Goal: Transaction & Acquisition: Purchase product/service

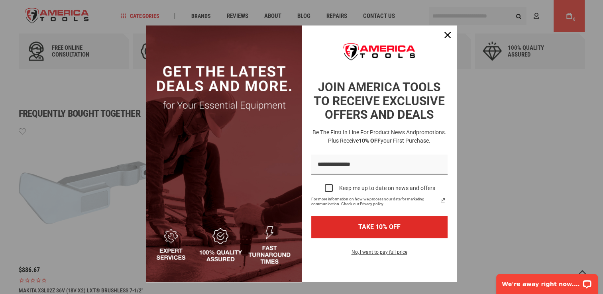
scroll to position [398, 0]
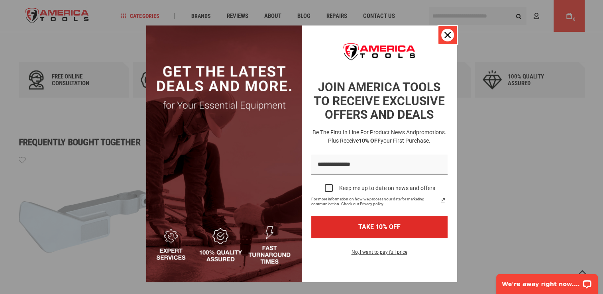
click at [448, 30] on div "Close" at bounding box center [447, 35] width 13 height 13
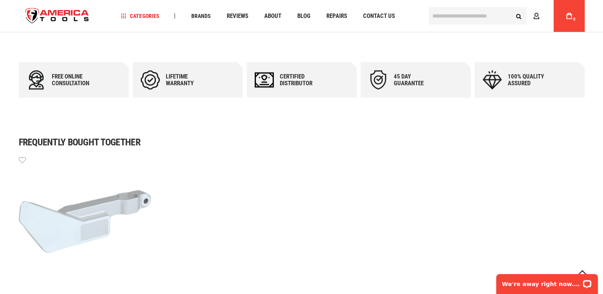
click at [448, 30] on div "Navigation Categories Plumbing Tools Drain Cleaning Diagnostics Pressing Saws" at bounding box center [302, 16] width 566 height 32
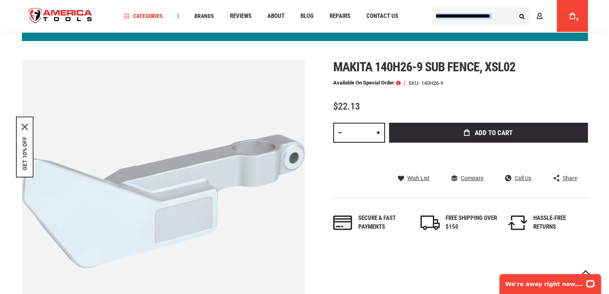
scroll to position [84, 0]
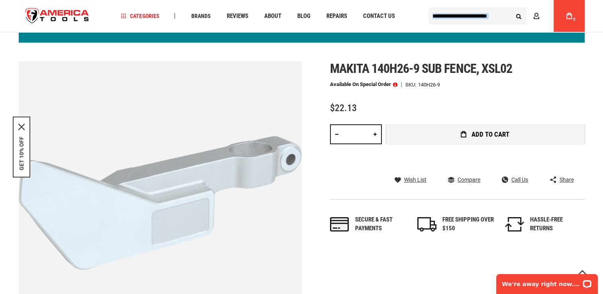
click at [422, 131] on button "Add to Cart" at bounding box center [485, 134] width 199 height 20
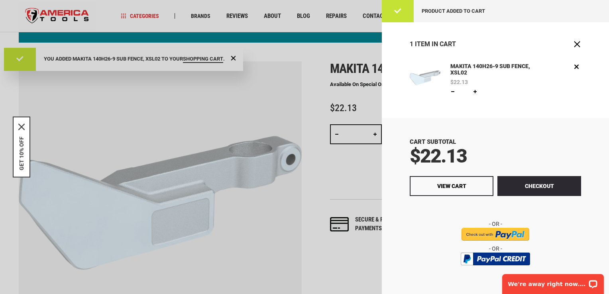
scroll to position [0, 0]
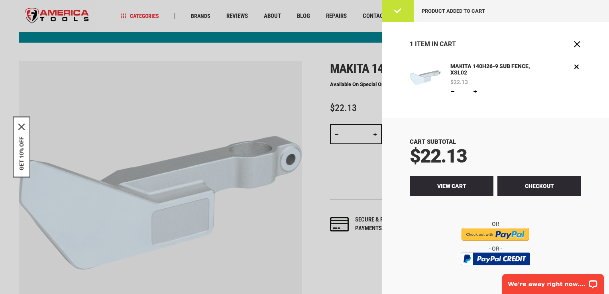
click at [439, 181] on link "View Cart" at bounding box center [452, 186] width 84 height 20
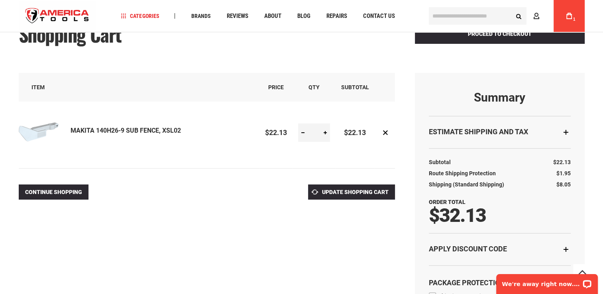
drag, startPoint x: 192, startPoint y: 129, endPoint x: 104, endPoint y: 131, distance: 88.1
drag, startPoint x: 104, startPoint y: 131, endPoint x: 202, endPoint y: 111, distance: 100.9
click at [202, 111] on td "MAKITA 140H26-9 SUB FENCE, XSL02" at bounding box center [139, 133] width 241 height 63
click at [180, 128] on link "MAKITA 140H26-9 SUB FENCE, XSL02" at bounding box center [126, 131] width 110 height 8
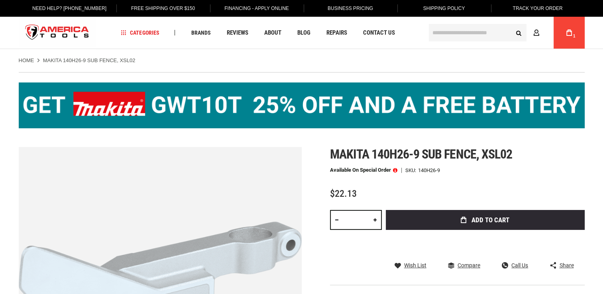
click at [330, 148] on span "Makita 140h26-9 sub fence, xsl02" at bounding box center [421, 154] width 182 height 15
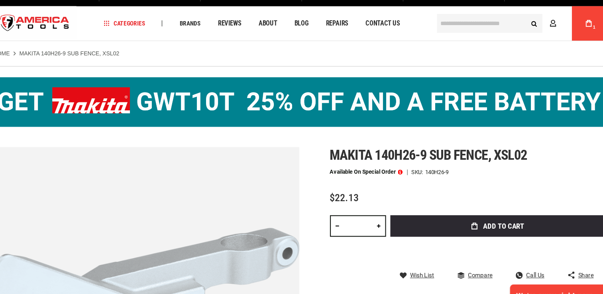
click at [330, 148] on span "Makita 140h26-9 sub fence, xsl02" at bounding box center [421, 154] width 182 height 15
click at [516, 152] on h1 "Makita 140h26-9 sub fence, xsl02" at bounding box center [457, 154] width 255 height 14
click at [512, 155] on span "Makita 140h26-9 sub fence, xsl02" at bounding box center [421, 154] width 182 height 15
drag, startPoint x: 512, startPoint y: 155, endPoint x: 403, endPoint y: 159, distance: 108.8
drag, startPoint x: 403, startPoint y: 159, endPoint x: 326, endPoint y: 154, distance: 77.8
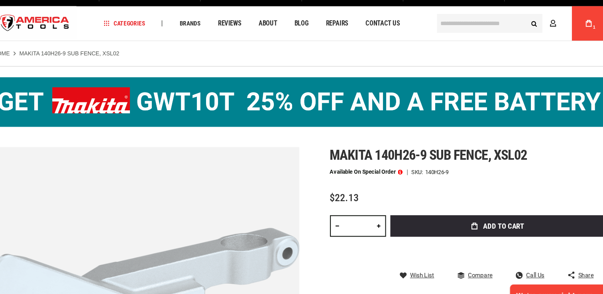
click at [326, 154] on div "Skip to the end of the images gallery Skip to the beginning of the images galle…" at bounding box center [302, 288] width 566 height 283
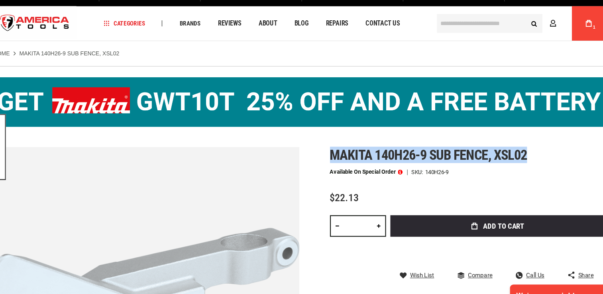
drag, startPoint x: 329, startPoint y: 149, endPoint x: 513, endPoint y: 153, distance: 184.5
click at [513, 153] on div "Skip to the end of the images gallery Skip to the beginning of the images galle…" at bounding box center [302, 288] width 566 height 283
drag, startPoint x: 513, startPoint y: 153, endPoint x: 447, endPoint y: 153, distance: 66.1
copy span "Makita 140h26-9 sub fence, xsl02"
